Goal: Task Accomplishment & Management: Use online tool/utility

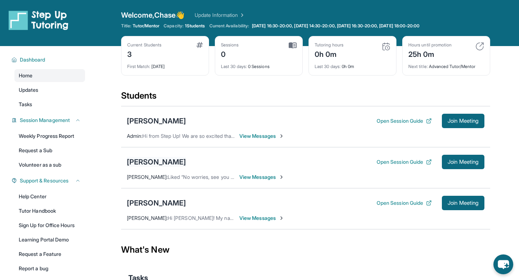
click at [147, 162] on div "[PERSON_NAME]" at bounding box center [156, 162] width 59 height 10
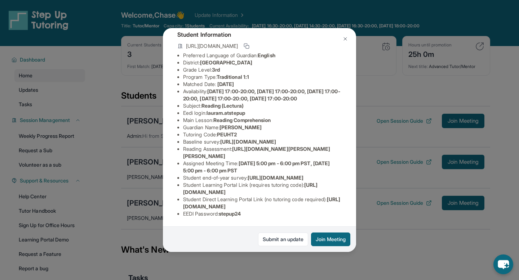
scroll to position [92, 255]
click at [277, 241] on link "Submit an update" at bounding box center [283, 240] width 50 height 14
click at [341, 40] on button at bounding box center [345, 39] width 14 height 14
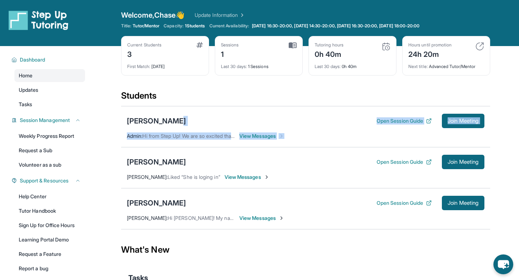
drag, startPoint x: 170, startPoint y: 119, endPoint x: 170, endPoint y: 154, distance: 35.0
click at [170, 154] on div "Sya [PERSON_NAME] Open Session Guide Join Meeting Admin : Hi from Step Up! We a…" at bounding box center [305, 168] width 369 height 124
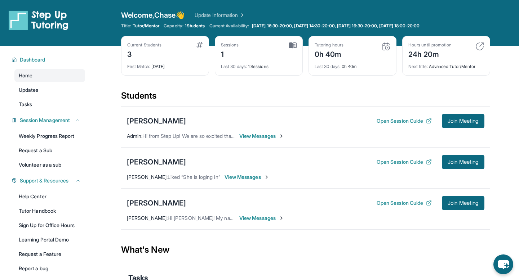
click at [207, 57] on div "Current Students 3 First Match : [DATE]" at bounding box center [165, 56] width 88 height 40
click at [148, 120] on div "[PERSON_NAME]" at bounding box center [156, 121] width 59 height 10
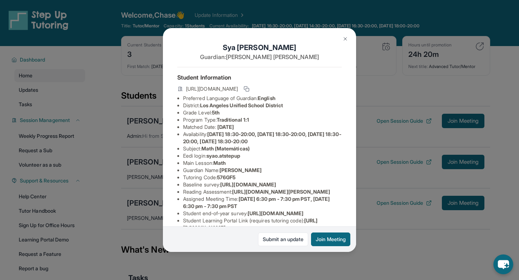
click at [345, 41] on button at bounding box center [345, 39] width 14 height 14
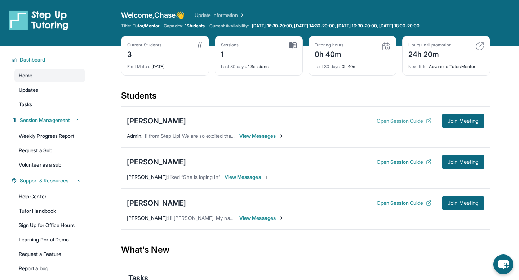
click at [414, 119] on button "Open Session Guide" at bounding box center [404, 120] width 55 height 7
click at [453, 121] on span "Join Meeting" at bounding box center [463, 121] width 31 height 4
click at [393, 124] on button "Open Session Guide" at bounding box center [404, 120] width 55 height 7
click at [163, 121] on div "[PERSON_NAME]" at bounding box center [156, 121] width 59 height 10
